Goal: Transaction & Acquisition: Book appointment/travel/reservation

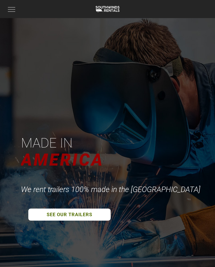
click at [14, 6] on button "Toggle navigation" at bounding box center [11, 9] width 13 height 10
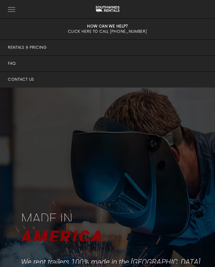
click at [21, 49] on link "Rentals & Pricing" at bounding box center [107, 48] width 215 height 16
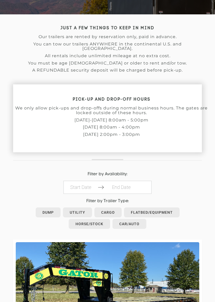
scroll to position [135, 0]
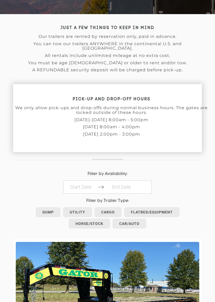
click at [88, 168] on body "Toggle navigation How Can We Help? Click here to call (615) 288-5050 Rentals & …" at bounding box center [107, 16] width 215 height 302
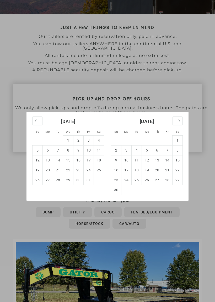
click at [80, 137] on td "2" at bounding box center [78, 141] width 10 height 10
type input "[DATE]"
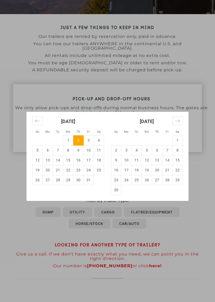
click at [39, 148] on td "5" at bounding box center [37, 150] width 10 height 10
type input "[DATE]"
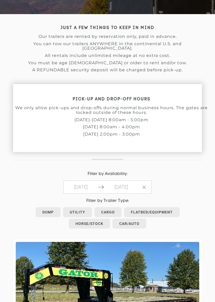
click at [165, 207] on link "Flatbed/Equipment" at bounding box center [151, 212] width 55 height 10
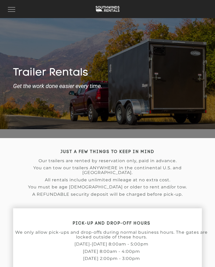
click at [13, 8] on button "Toggle navigation" at bounding box center [11, 9] width 13 height 10
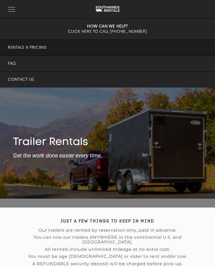
click at [42, 47] on link "Rentals & Pricing" at bounding box center [107, 48] width 215 height 16
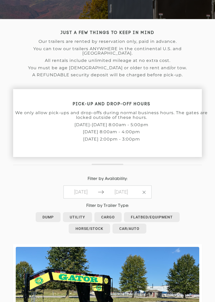
scroll to position [130, 0]
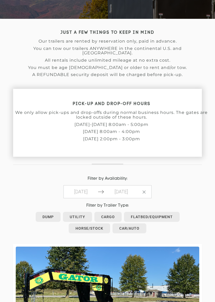
click at [138, 224] on link "Car/Auto" at bounding box center [129, 229] width 34 height 10
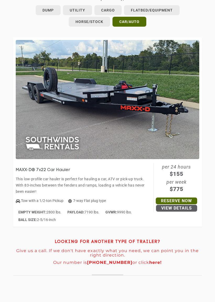
scroll to position [337, 0]
click at [184, 205] on link "View Details" at bounding box center [176, 208] width 41 height 7
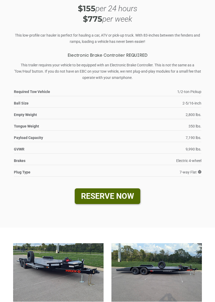
scroll to position [298, 0]
click at [128, 193] on link "RESERVE NOW" at bounding box center [107, 197] width 65 height 16
